Goal: Transaction & Acquisition: Purchase product/service

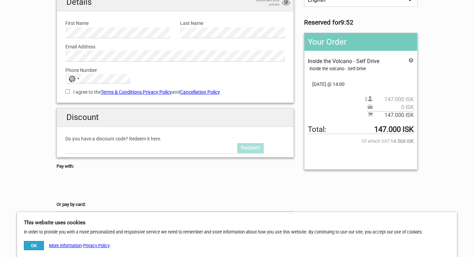
scroll to position [66, 0]
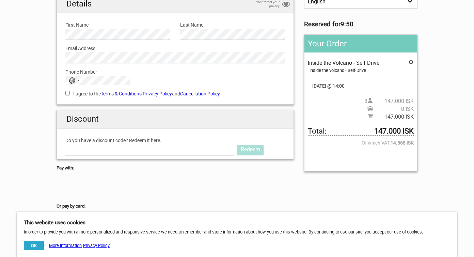
click at [209, 150] on input "Do you have a discount code? Redeem it here." at bounding box center [149, 149] width 168 height 11
paste input "AURORAPASS2025"
type input "AURORAPASS2025"
click at [248, 148] on link "Redeem" at bounding box center [250, 150] width 26 height 10
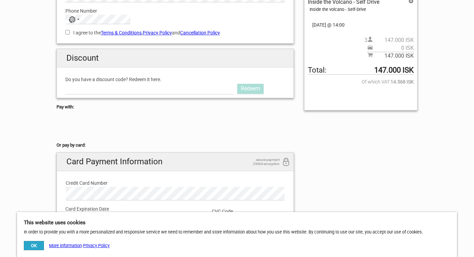
scroll to position [136, 0]
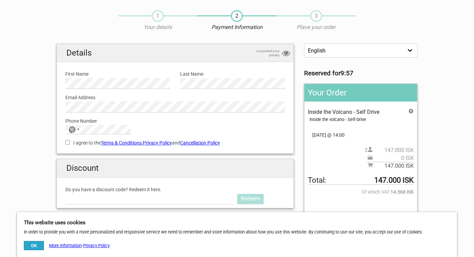
click at [339, 134] on span "15.Oct 2025 @ 14:00" at bounding box center [361, 134] width 106 height 7
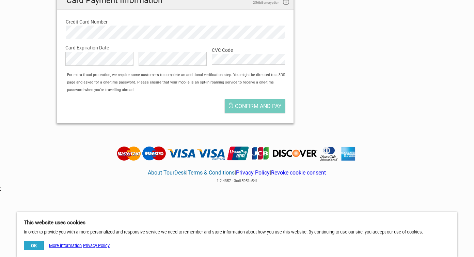
scroll to position [291, 0]
